Goal: Transaction & Acquisition: Purchase product/service

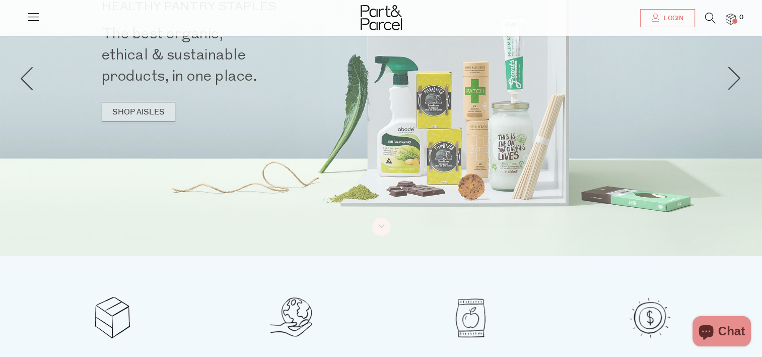
click at [150, 119] on link "SHOP AISLES" at bounding box center [139, 112] width 74 height 20
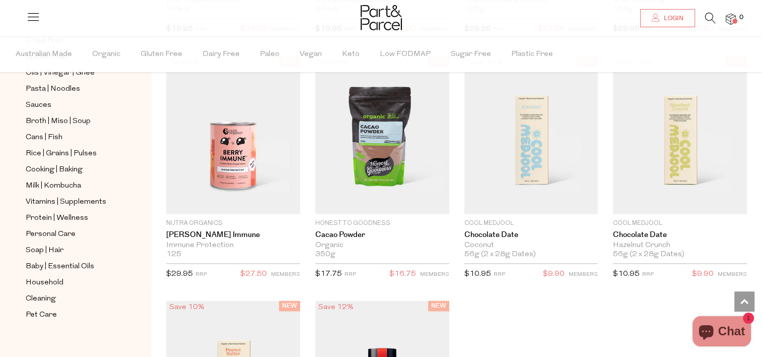
scroll to position [357, 0]
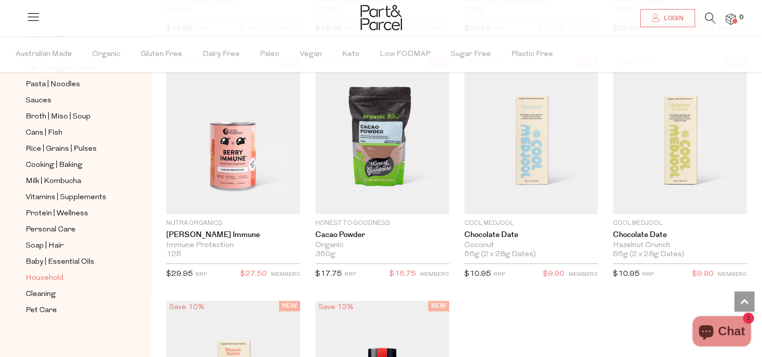
click at [51, 273] on span "Household" at bounding box center [45, 278] width 38 height 12
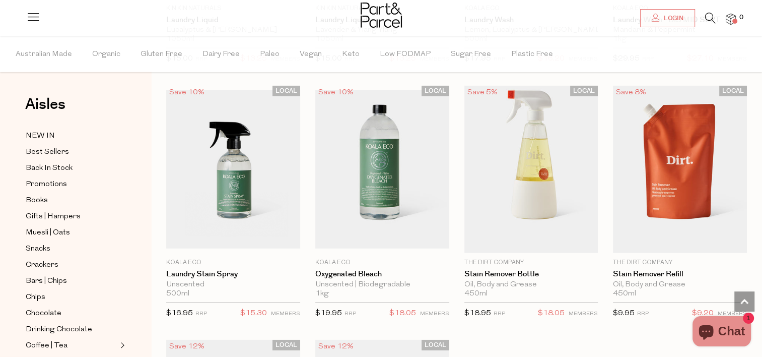
scroll to position [2770, 0]
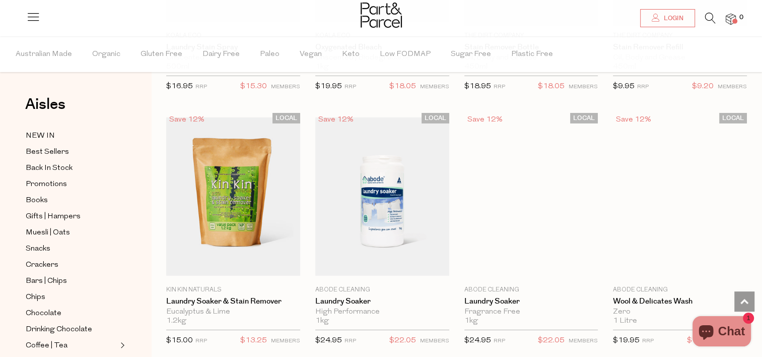
scroll to position [3022, 0]
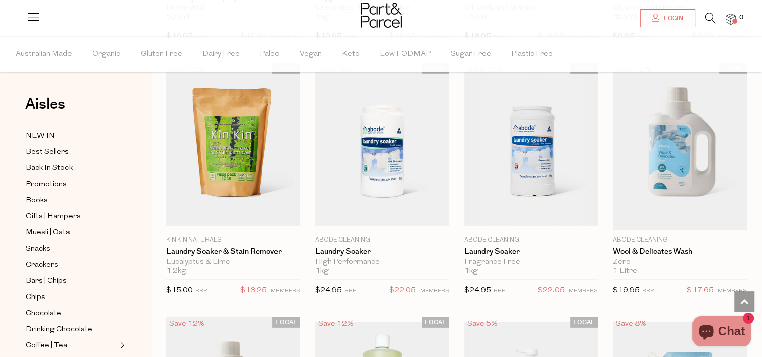
click at [706, 14] on icon at bounding box center [710, 18] width 11 height 11
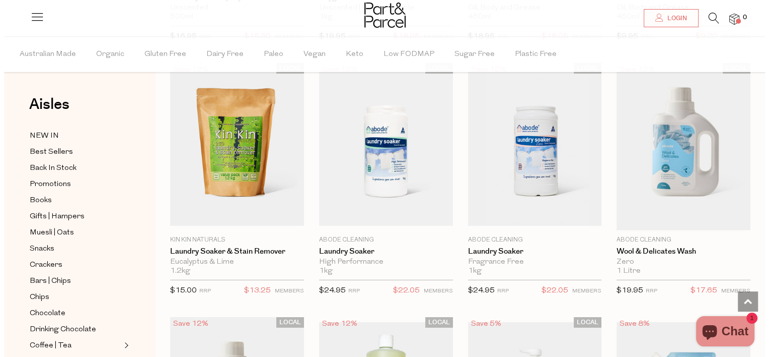
scroll to position [3049, 0]
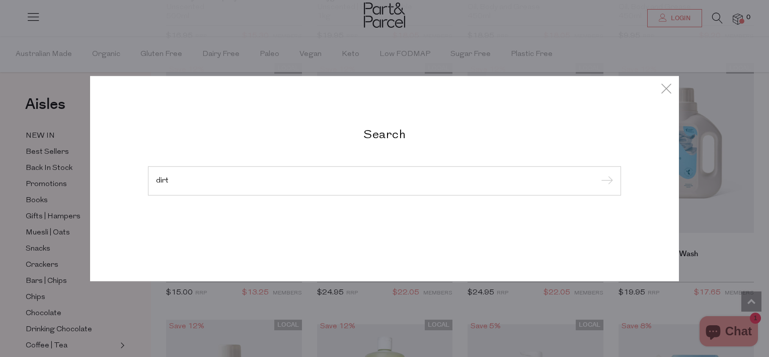
type input "dirt"
click at [598, 174] on input "submit" at bounding box center [605, 181] width 15 height 15
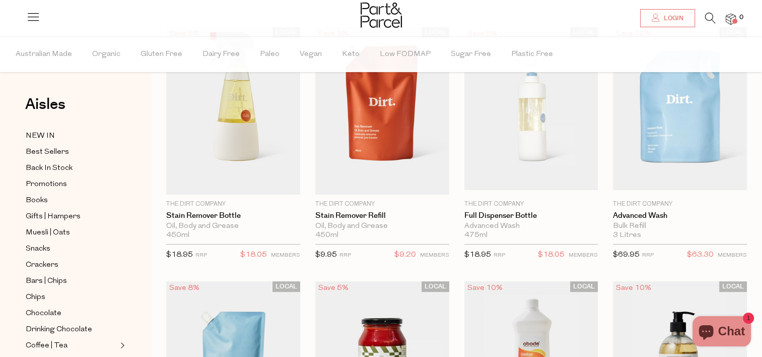
scroll to position [50, 0]
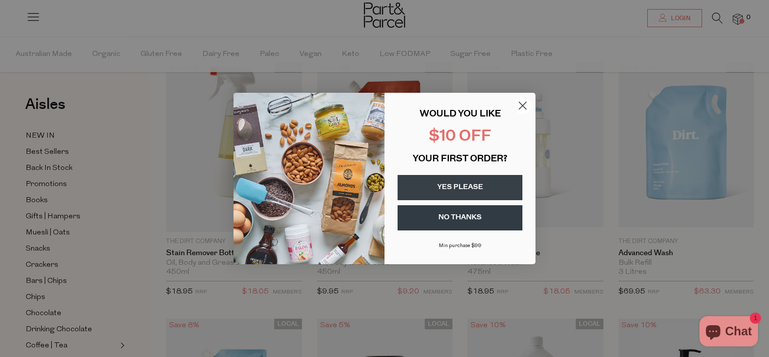
click at [524, 103] on circle "Close dialog" at bounding box center [523, 105] width 17 height 17
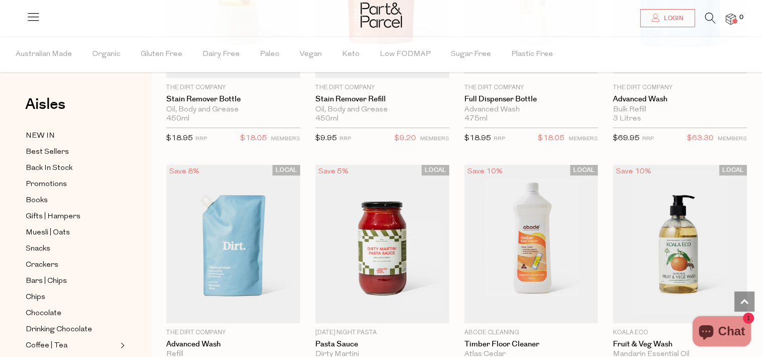
scroll to position [0, 0]
